Goal: Entertainment & Leisure: Consume media (video, audio)

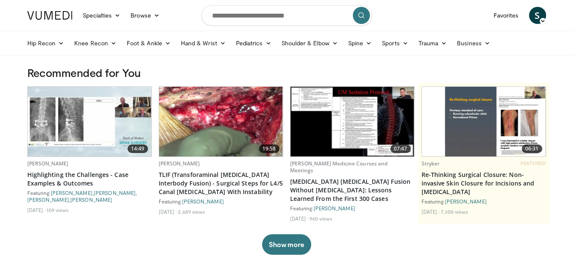
click at [53, 133] on img at bounding box center [90, 122] width 124 height 70
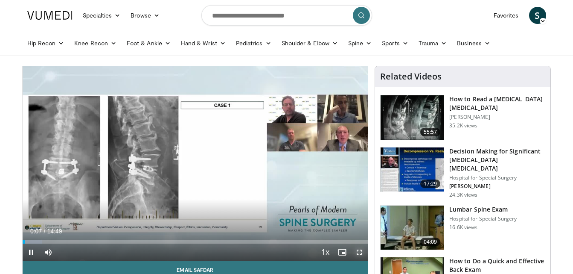
click at [360, 247] on span "Video Player" at bounding box center [359, 251] width 17 height 17
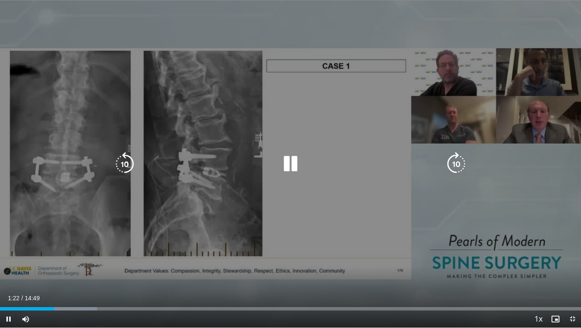
click at [331, 213] on div "10 seconds Tap to unmute" at bounding box center [290, 164] width 581 height 328
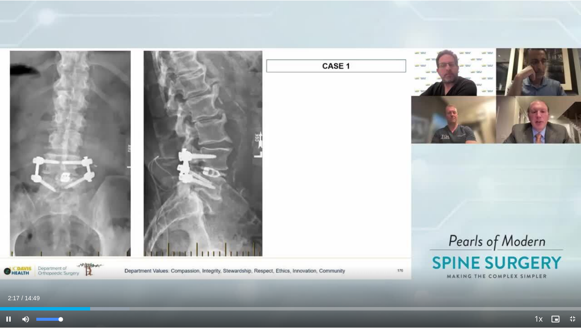
drag, startPoint x: 61, startPoint y: 318, endPoint x: 74, endPoint y: 318, distance: 13.2
click at [74, 273] on div "Mute 100%" at bounding box center [47, 318] width 60 height 17
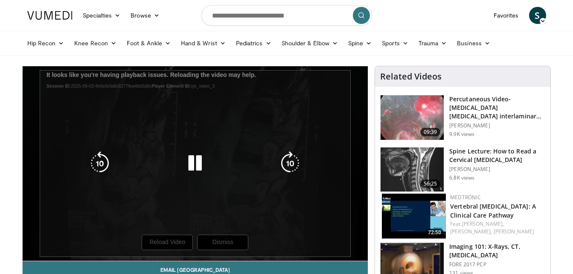
click at [196, 159] on icon "Video Player" at bounding box center [195, 163] width 24 height 24
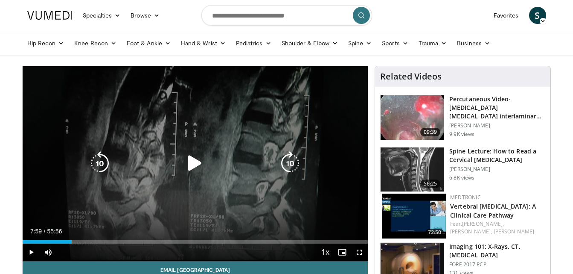
click at [196, 159] on icon "Video Player" at bounding box center [195, 163] width 24 height 24
click at [193, 164] on icon "Video Player" at bounding box center [195, 163] width 24 height 24
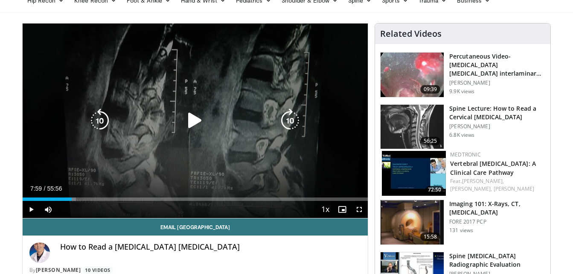
click at [197, 120] on icon "Video Player" at bounding box center [195, 120] width 24 height 24
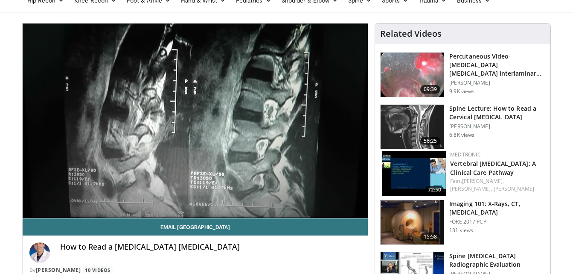
click at [197, 120] on div "10 seconds Tap to unmute" at bounding box center [196, 120] width 346 height 194
